Goal: Information Seeking & Learning: Check status

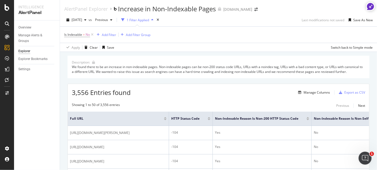
scroll to position [166, 0]
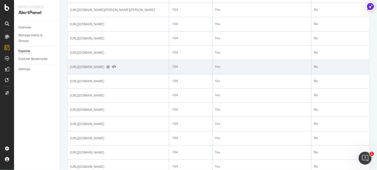
click at [110, 69] on icon at bounding box center [107, 67] width 3 height 3
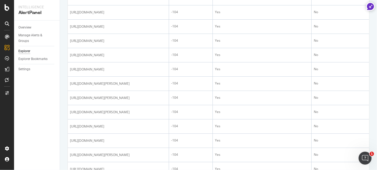
scroll to position [305, 0]
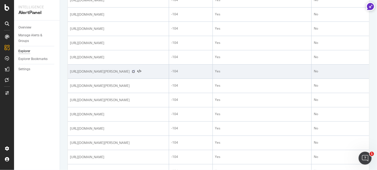
click at [135, 73] on icon at bounding box center [133, 71] width 3 height 3
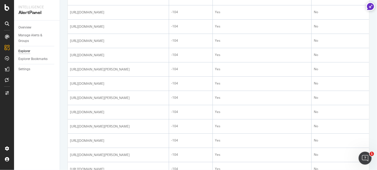
scroll to position [450, 0]
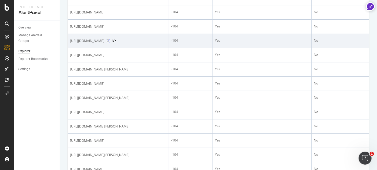
click at [110, 43] on icon at bounding box center [107, 40] width 3 height 3
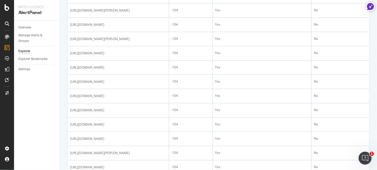
scroll to position [566, 0]
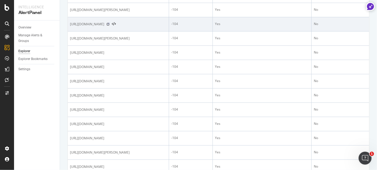
click at [110, 26] on icon at bounding box center [107, 24] width 3 height 3
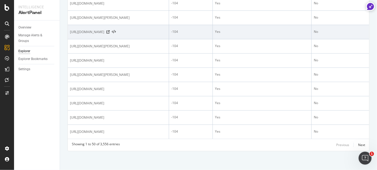
scroll to position [879, 0]
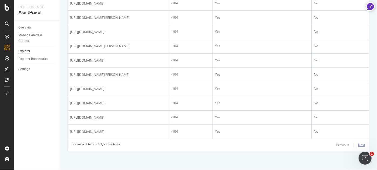
click at [358, 144] on div "Next" at bounding box center [361, 145] width 7 height 5
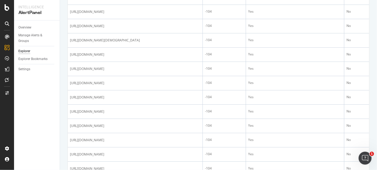
scroll to position [183, 0]
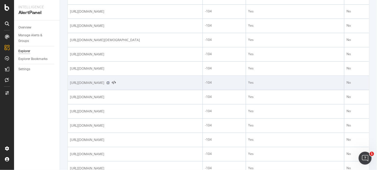
click at [110, 85] on icon at bounding box center [107, 82] width 3 height 3
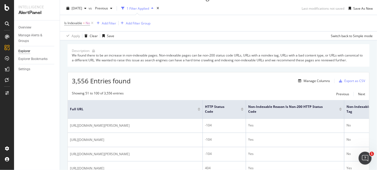
scroll to position [0, 0]
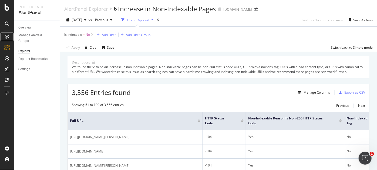
click at [7, 35] on icon at bounding box center [7, 37] width 4 height 4
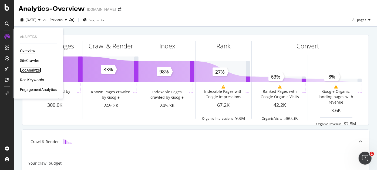
click at [31, 70] on div "LogAnalyzer" at bounding box center [30, 70] width 21 height 5
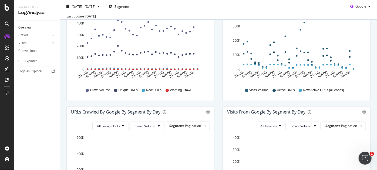
scroll to position [97, 0]
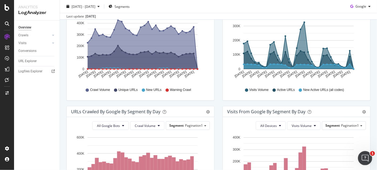
click at [361, 154] on div "Open Intercom Messenger" at bounding box center [364, 158] width 18 height 18
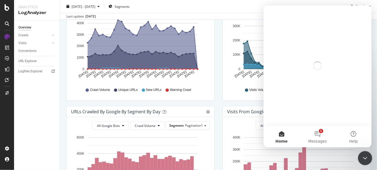
scroll to position [0, 0]
click at [316, 140] on span "Messages" at bounding box center [317, 142] width 19 height 4
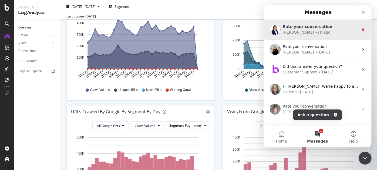
click at [318, 27] on span "Rate your conversation" at bounding box center [307, 27] width 50 height 4
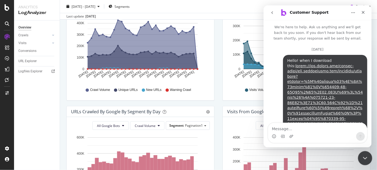
click at [365, 158] on icon "Close Intercom Messenger" at bounding box center [364, 158] width 6 height 6
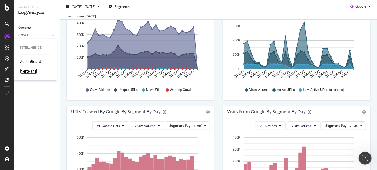
click at [28, 70] on div "AlertPanel" at bounding box center [28, 71] width 17 height 5
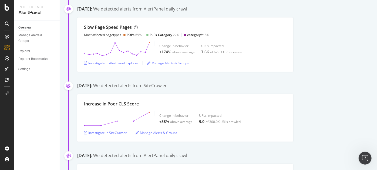
scroll to position [136, 0]
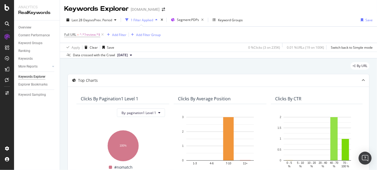
click at [319, 17] on div "Last 28 Days vs Prev. Period 1 Filter Applied Segment: PDPs Keyword Groups Save" at bounding box center [218, 21] width 317 height 11
